Goal: Information Seeking & Learning: Learn about a topic

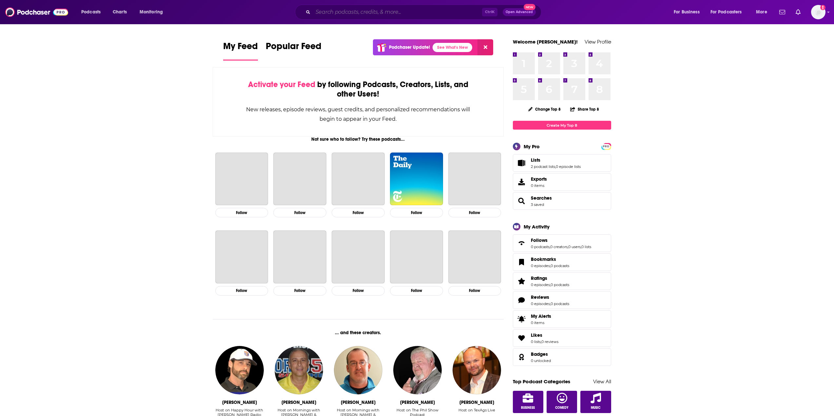
click at [367, 11] on input "Search podcasts, credits, & more..." at bounding box center [397, 12] width 169 height 10
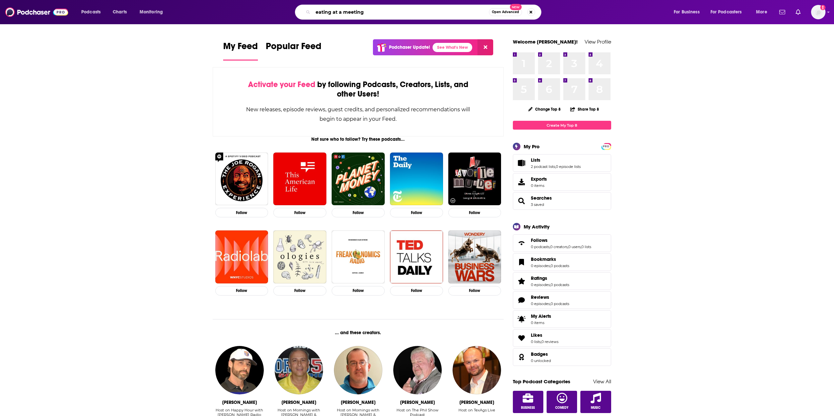
type input "eating at a meeting"
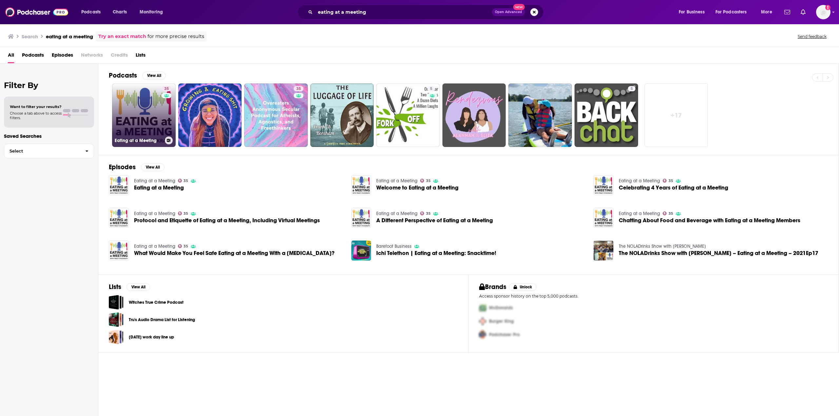
click at [154, 115] on link "35 Eating at a Meeting" at bounding box center [144, 116] width 64 height 64
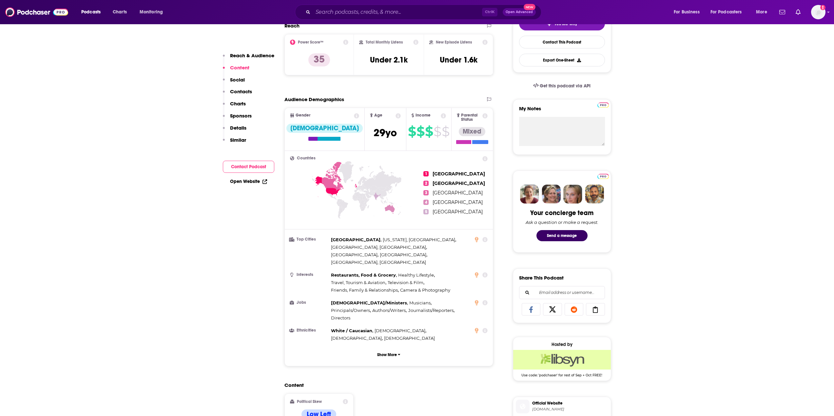
scroll to position [164, 0]
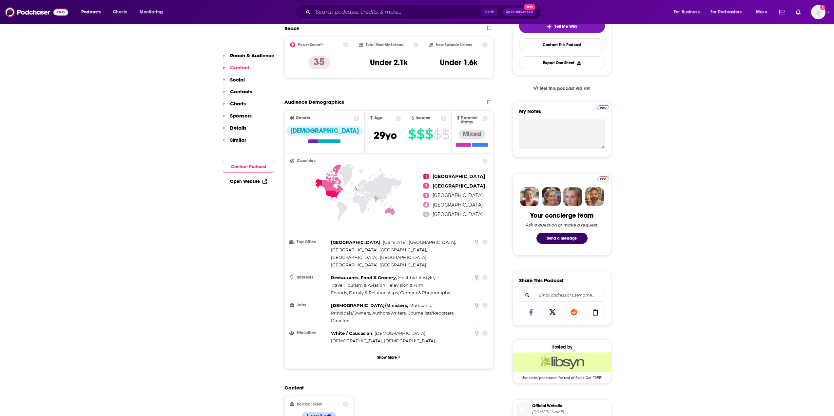
click at [409, 60] on div "Total Monthly Listens Under 2.1k" at bounding box center [388, 57] width 59 height 30
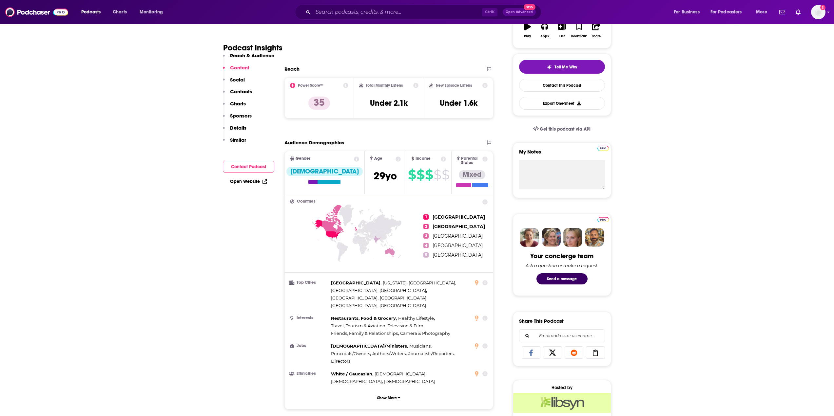
scroll to position [66, 0]
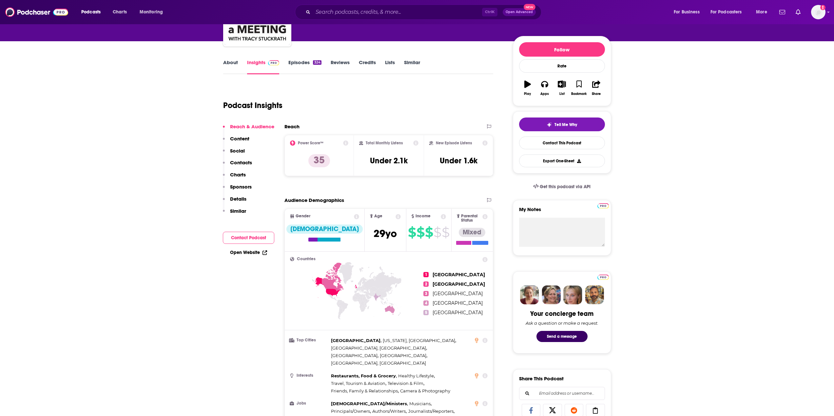
click at [226, 61] on link "About" at bounding box center [230, 66] width 15 height 15
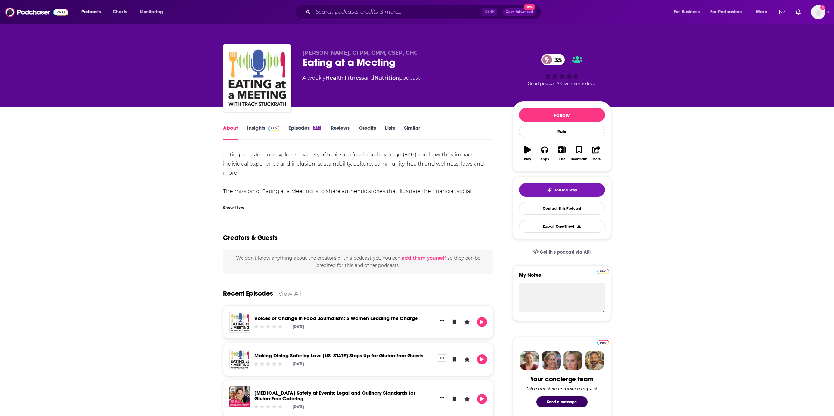
click at [256, 131] on link "Insights" at bounding box center [263, 132] width 32 height 15
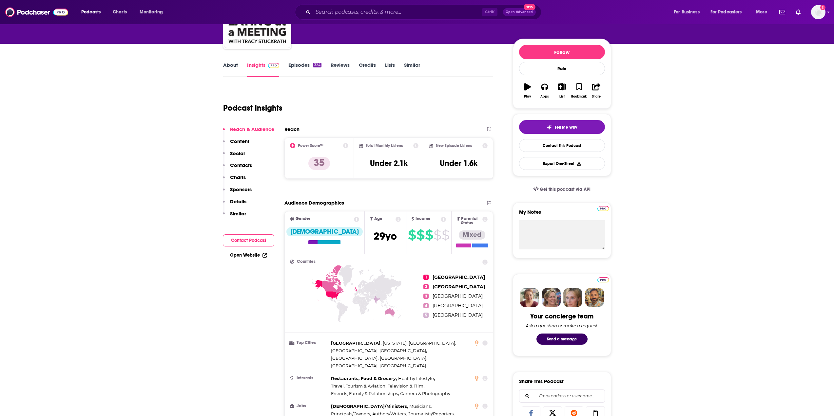
scroll to position [66, 0]
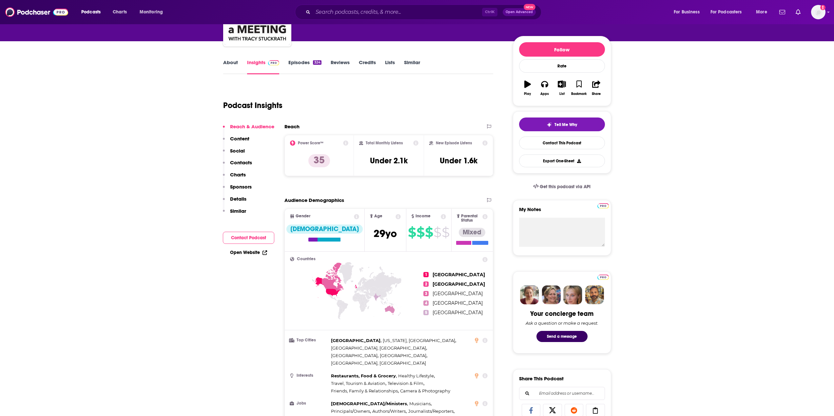
click at [386, 169] on div "Total Monthly Listens Under 2.1k" at bounding box center [388, 156] width 59 height 30
click at [385, 161] on h3 "Under 2.1k" at bounding box center [389, 161] width 38 height 10
click at [816, 12] on img "Logged in as evafrank" at bounding box center [818, 12] width 14 height 14
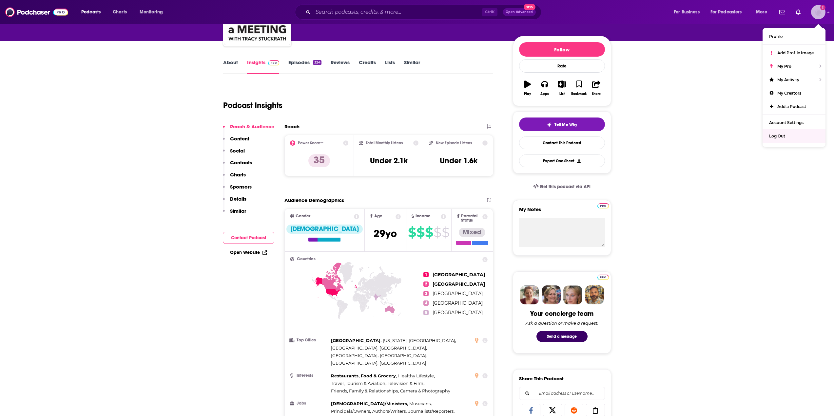
click at [781, 138] on span "Log Out" at bounding box center [777, 136] width 16 height 5
